Goal: Communication & Community: Answer question/provide support

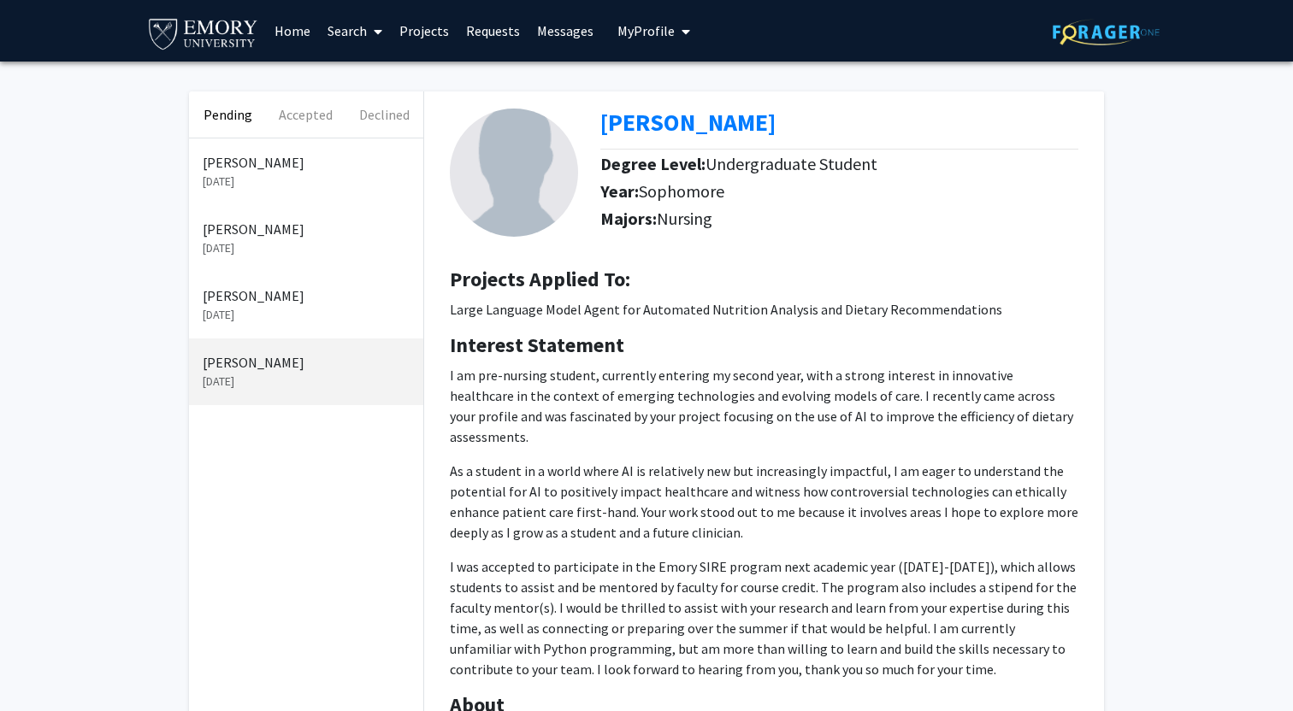
click at [266, 301] on p "[PERSON_NAME]" at bounding box center [306, 296] width 207 height 21
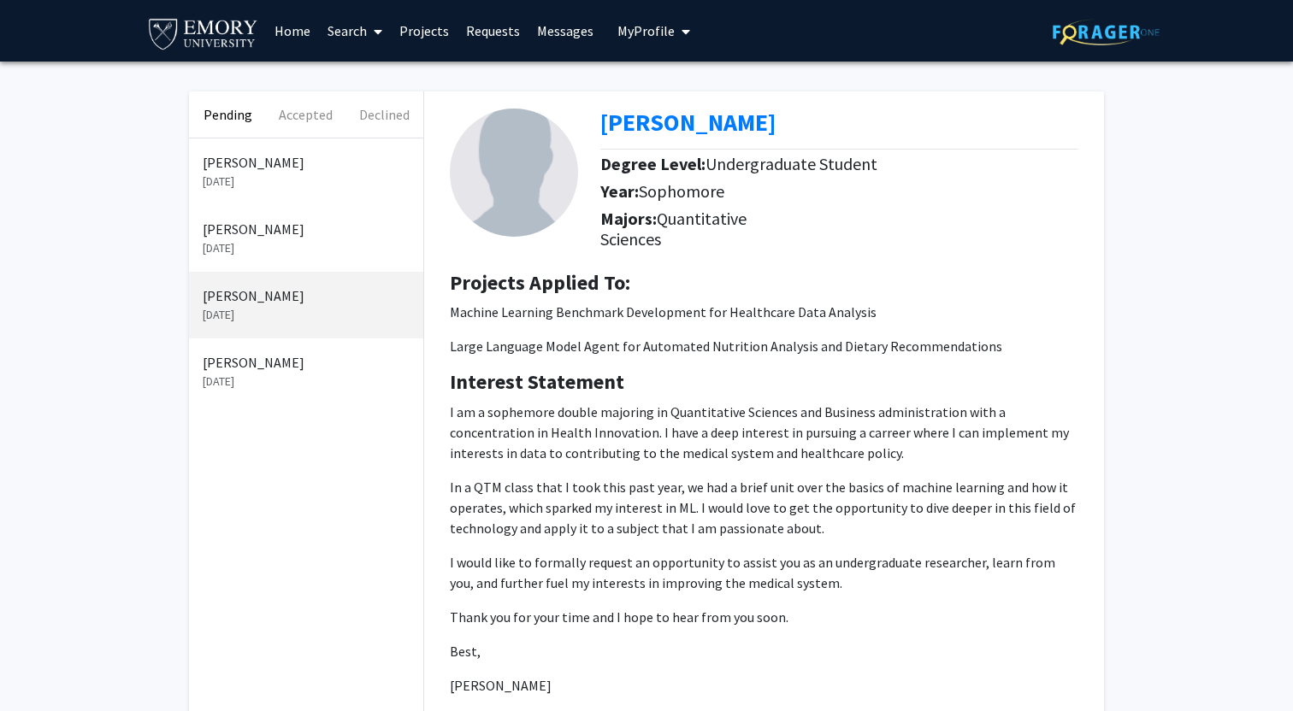
click at [290, 235] on p "[PERSON_NAME]" at bounding box center [306, 229] width 207 height 21
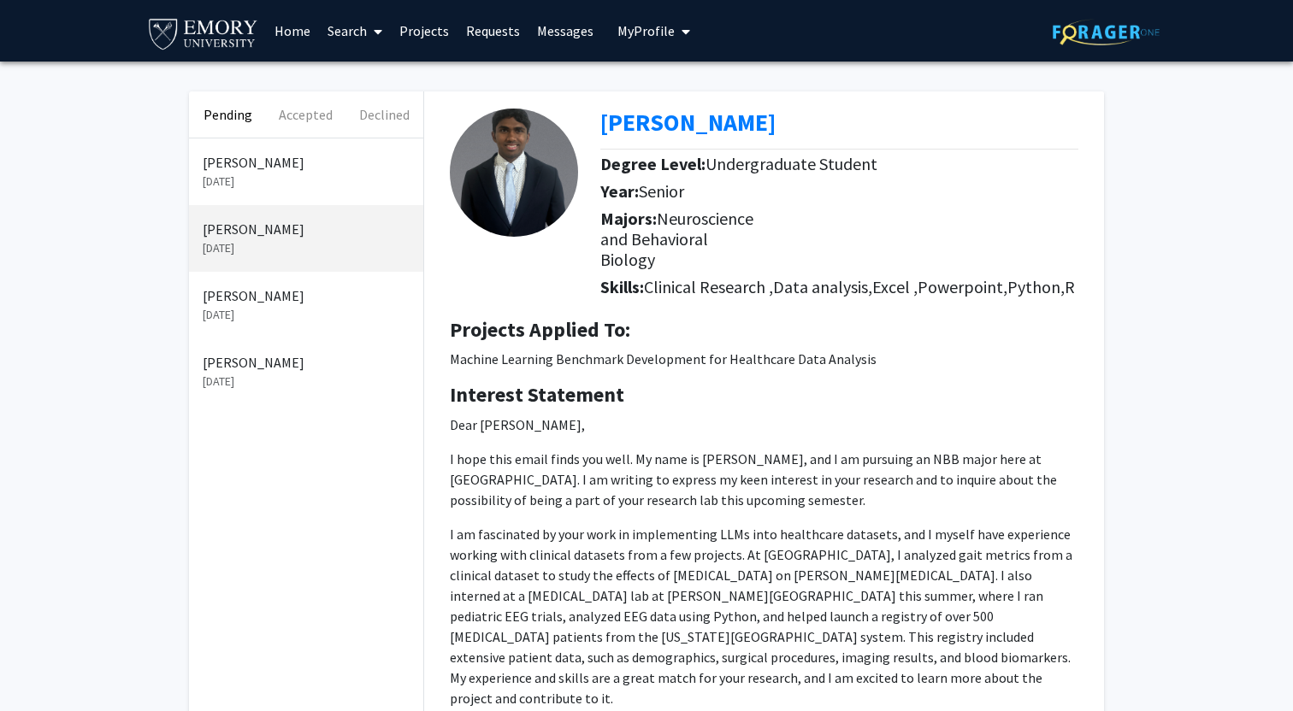
click at [564, 24] on link "Messages" at bounding box center [565, 31] width 74 height 60
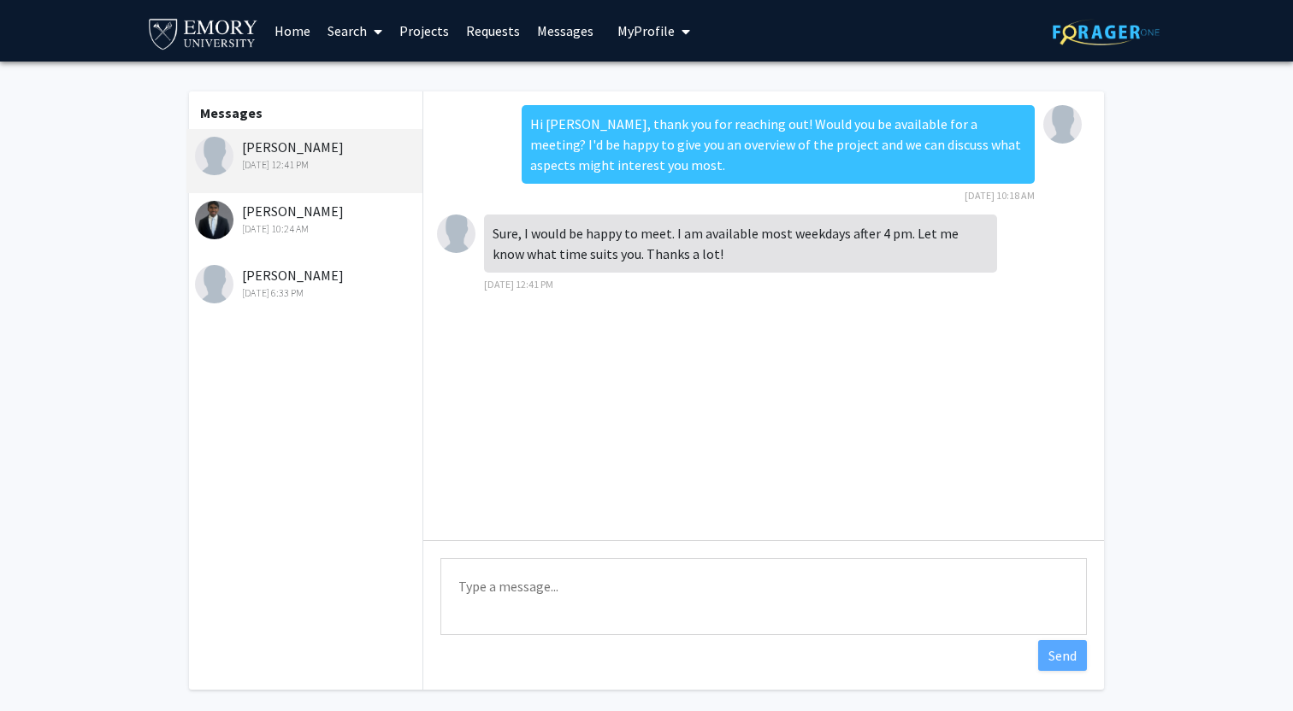
click at [319, 211] on div "[PERSON_NAME] [DATE] 10:24 AM" at bounding box center [306, 219] width 223 height 36
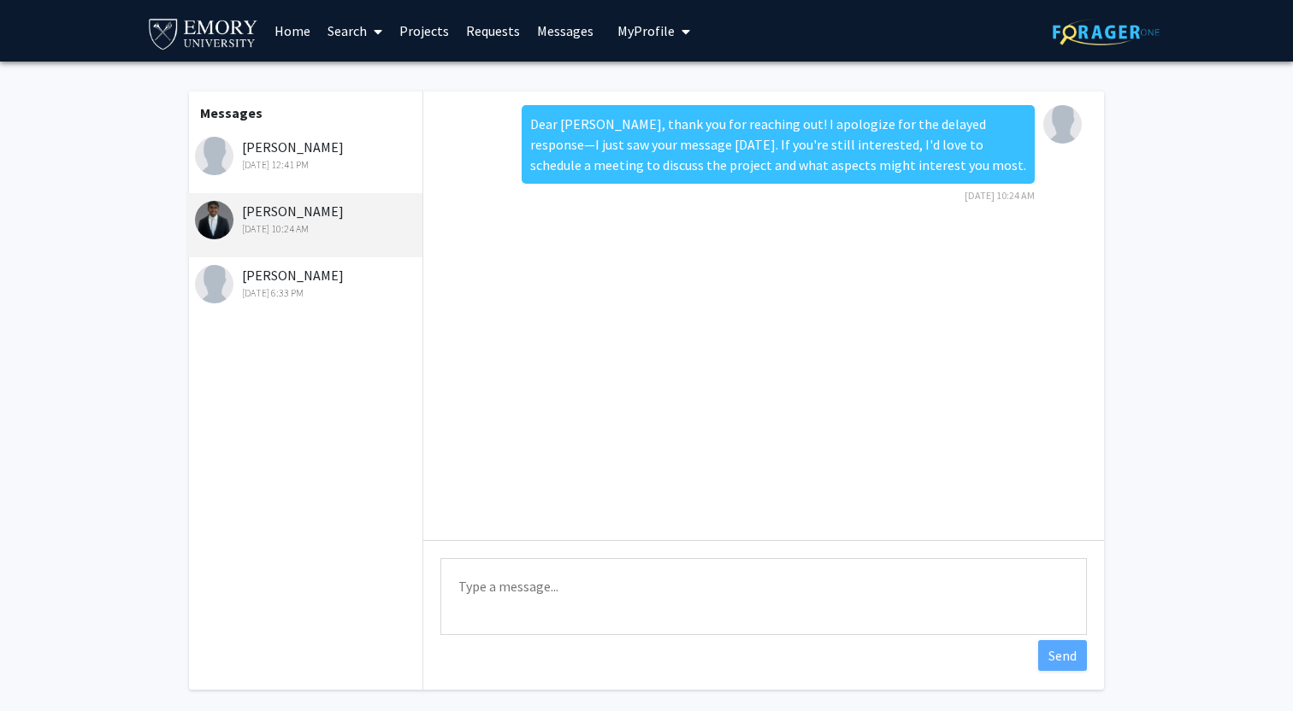
click at [327, 151] on div "[PERSON_NAME] [DATE] 12:41 PM" at bounding box center [306, 155] width 223 height 36
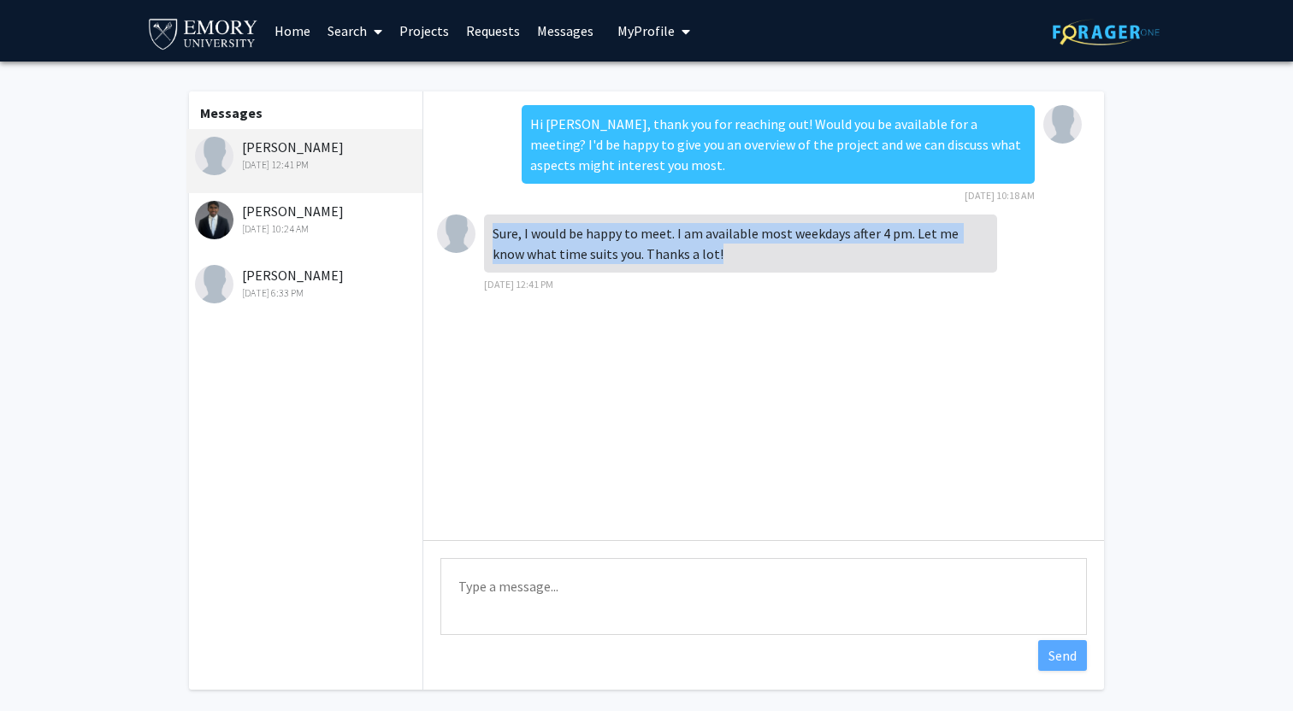
drag, startPoint x: 699, startPoint y: 251, endPoint x: 496, endPoint y: 220, distance: 205.8
click at [496, 220] on div "Sure, I would be happy to meet. I am available most weekdays after 4 pm. Let me…" at bounding box center [740, 244] width 513 height 58
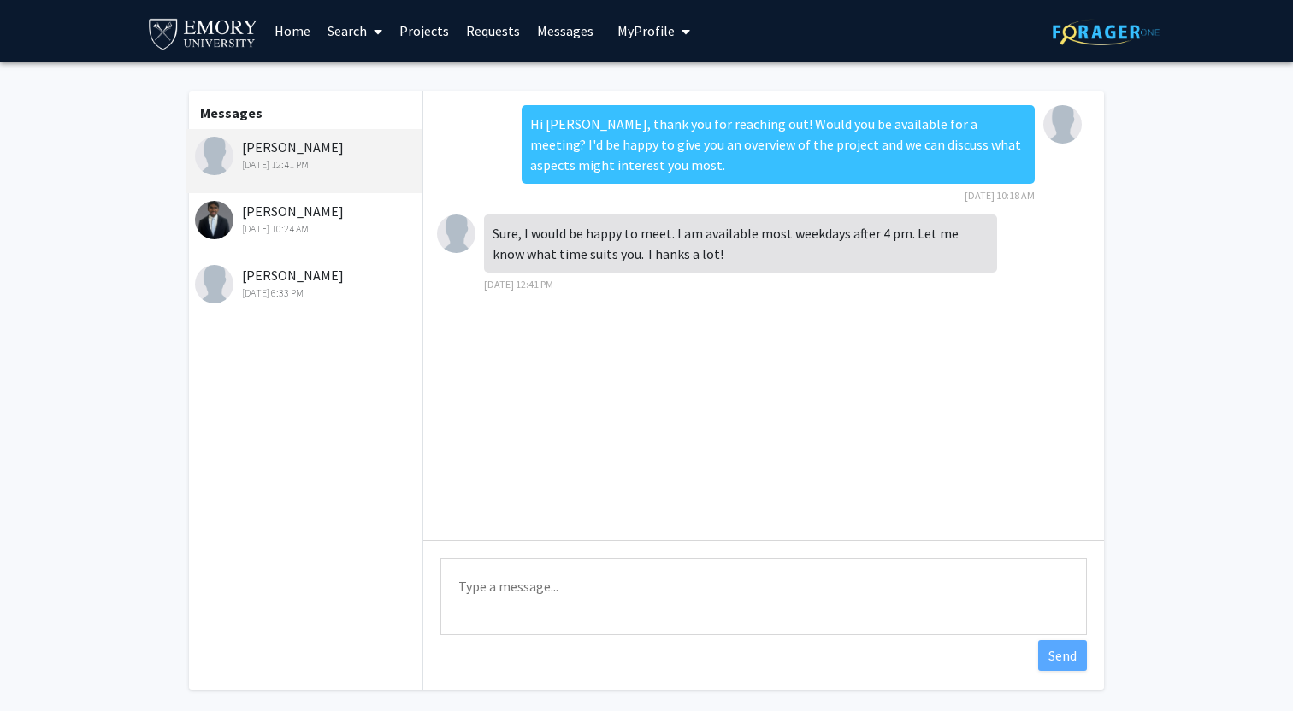
click at [565, 583] on textarea "Type a message" at bounding box center [763, 596] width 646 height 77
click at [645, 591] on textarea "Thank you, how about 4:30 - 5:00 [DATE]?" at bounding box center [763, 596] width 646 height 77
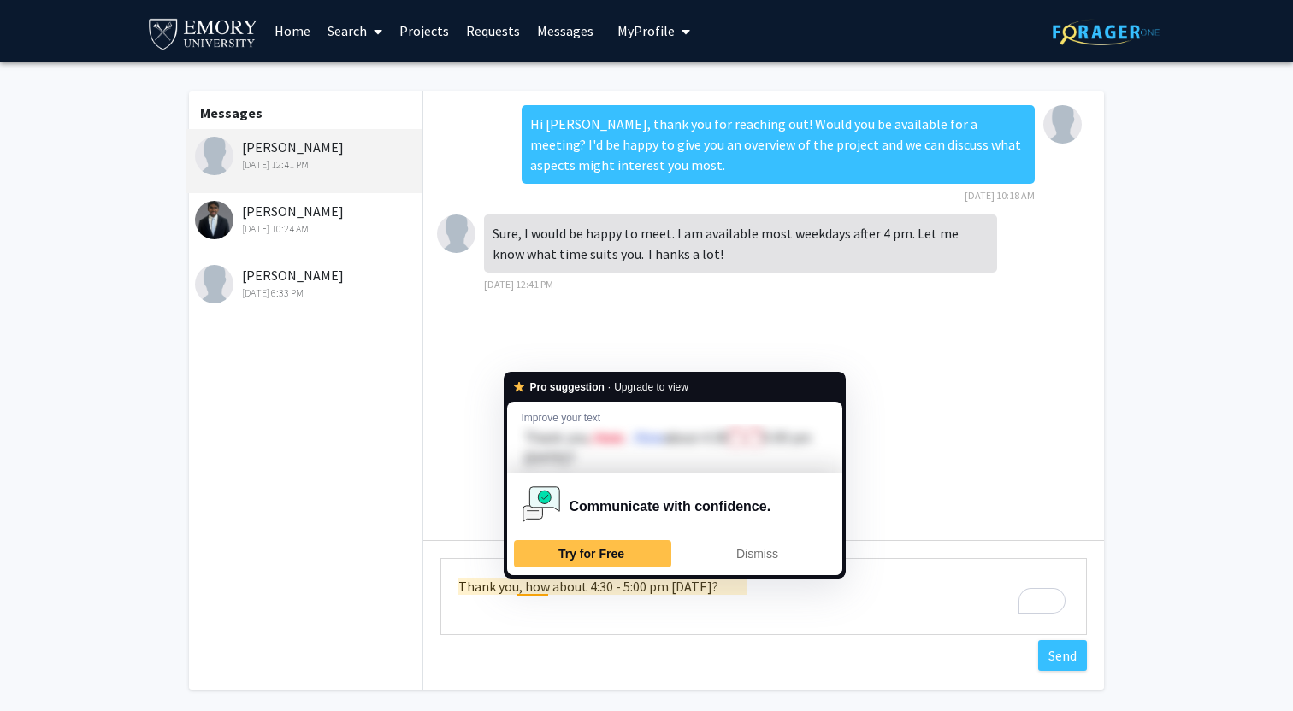
click at [516, 587] on textarea "Thank you, how about 4:30 - 5:00 pm [DATE]?" at bounding box center [763, 596] width 646 height 77
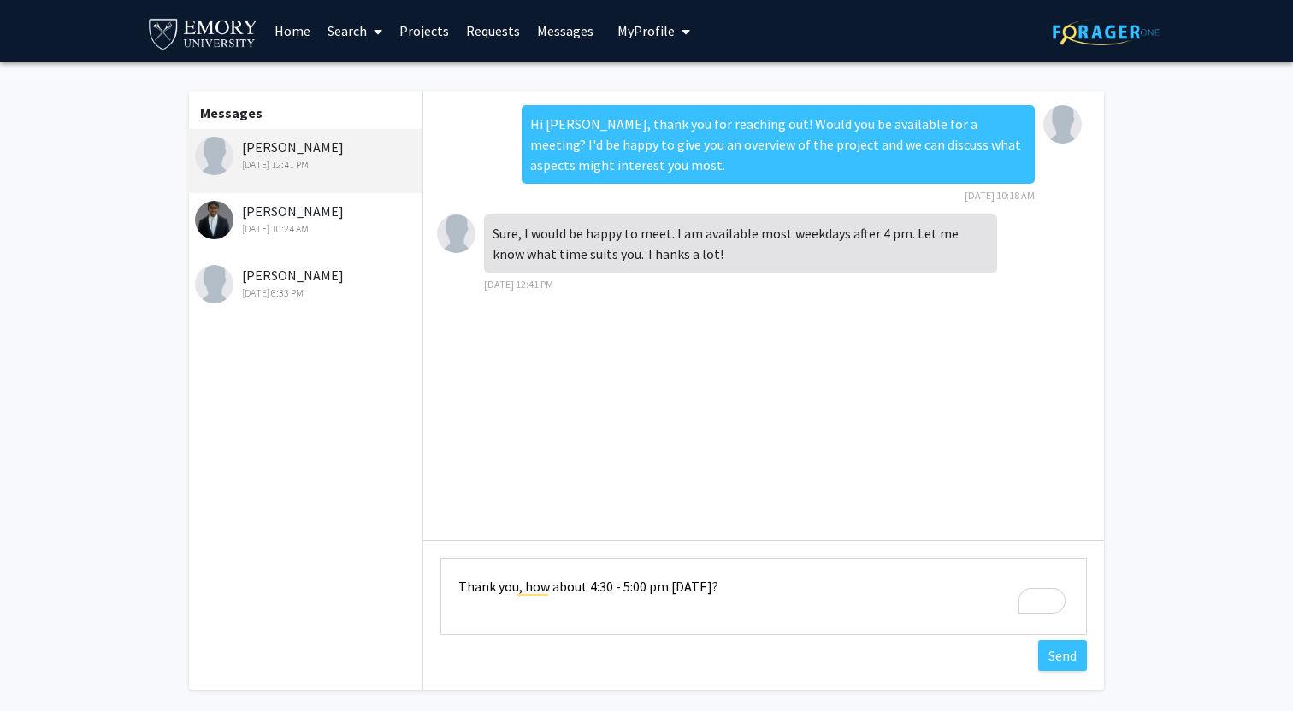
drag, startPoint x: 516, startPoint y: 587, endPoint x: 445, endPoint y: 583, distance: 71.1
click at [445, 583] on textarea "Thank you, how about 4:30 - 5:00 pm [DATE]?" at bounding box center [763, 596] width 646 height 77
click at [809, 598] on textarea "Great, how about 4:30 - 5:00 pm [DATE]?" at bounding box center [763, 596] width 646 height 77
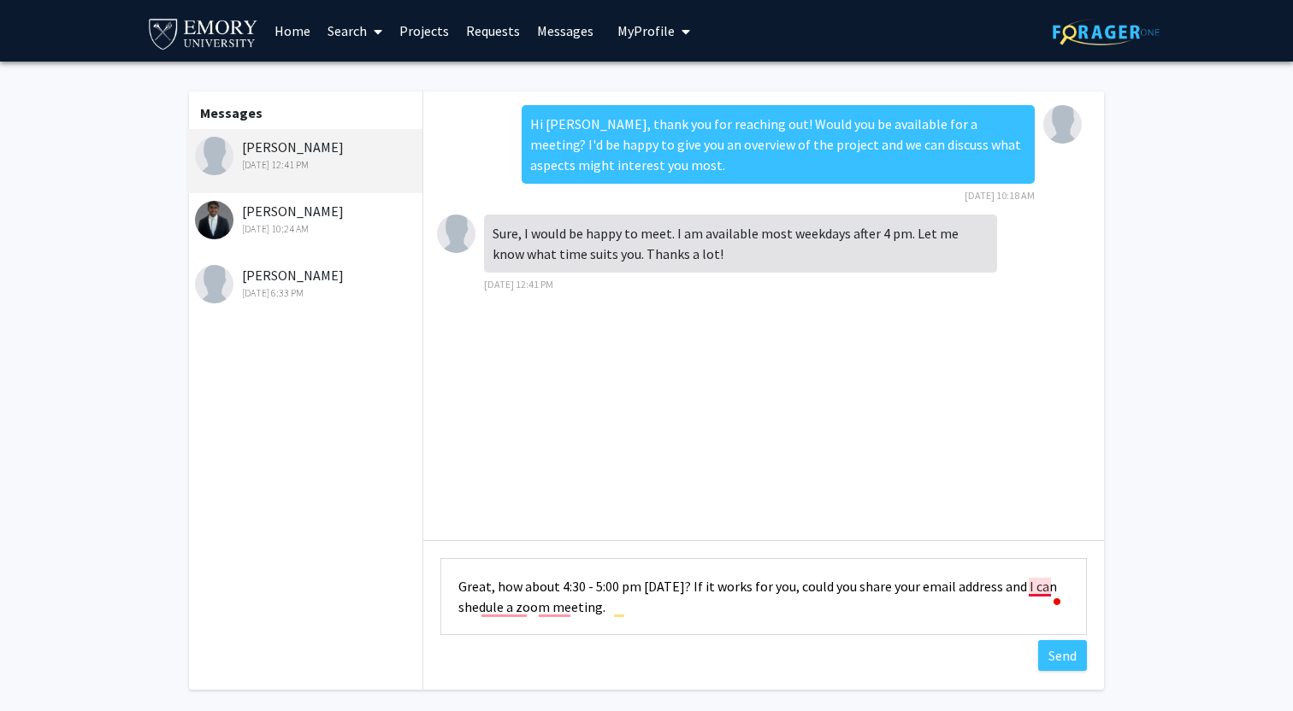
click at [1036, 579] on textarea "Great, how about 4:30 - 5:00 pm [DATE]? If it works for you, could you share yo…" at bounding box center [763, 596] width 646 height 77
click at [508, 609] on textarea "Great, how about 4:30 - 5:00 pm [DATE]? If it works for you, could you share yo…" at bounding box center [763, 596] width 646 height 77
type textarea "Great, how about 4:30 - 5:00 pm [DATE]? If it works for you, could you share yo…"
click at [1057, 650] on button "Send" at bounding box center [1062, 655] width 49 height 31
